Goal: Navigation & Orientation: Find specific page/section

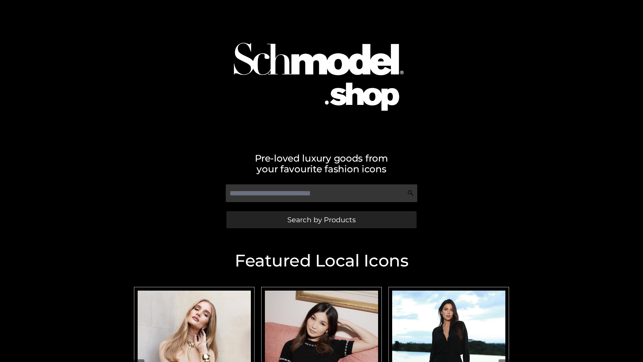
click at [321, 219] on span "Search by Products" at bounding box center [321, 219] width 68 height 7
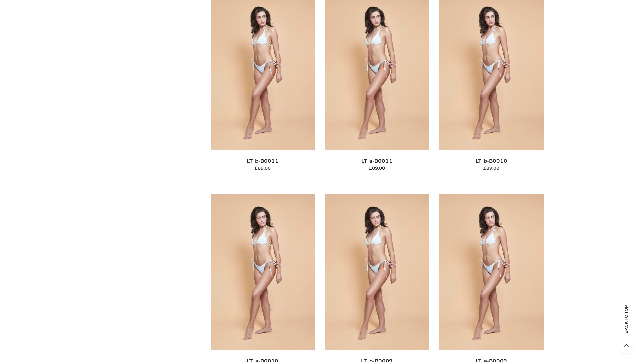
scroll to position [3009, 0]
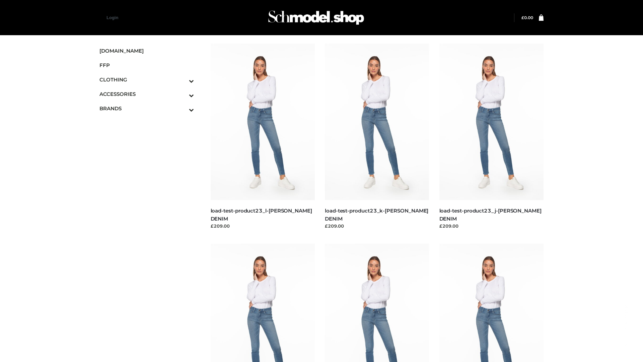
scroll to position [588, 0]
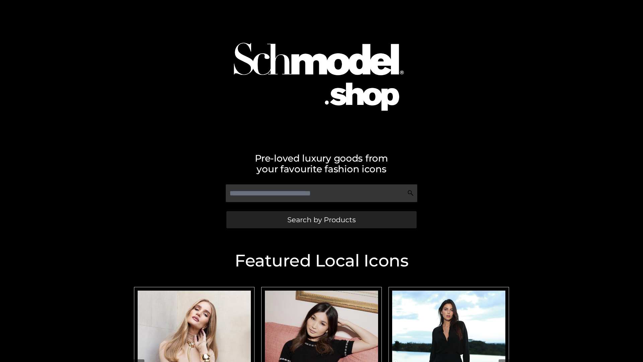
click at [321, 219] on span "Search by Products" at bounding box center [321, 219] width 68 height 7
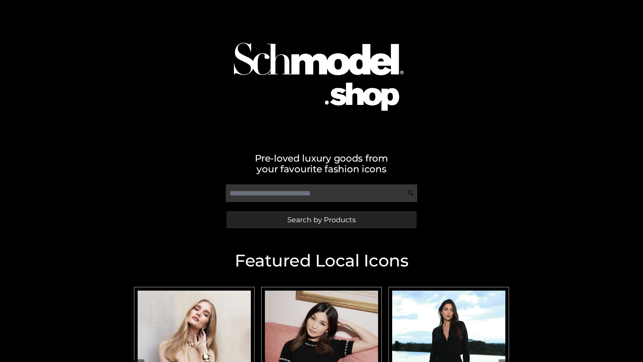
click at [321, 219] on span "Search by Products" at bounding box center [321, 219] width 68 height 7
